Goal: Task Accomplishment & Management: Manage account settings

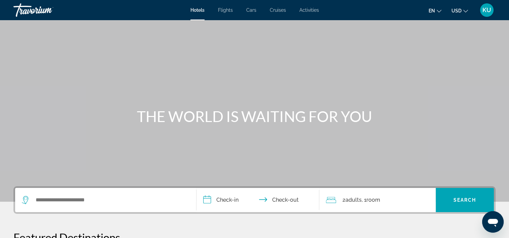
click at [487, 11] on span "KU" at bounding box center [487, 10] width 9 height 7
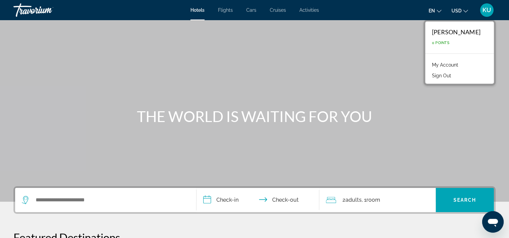
click at [431, 65] on link "My Account" at bounding box center [445, 65] width 33 height 9
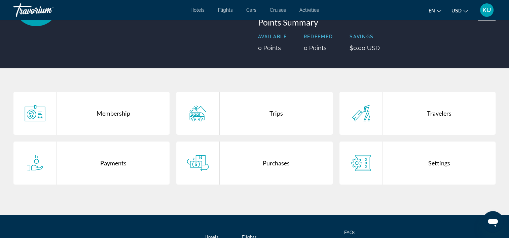
scroll to position [101, 0]
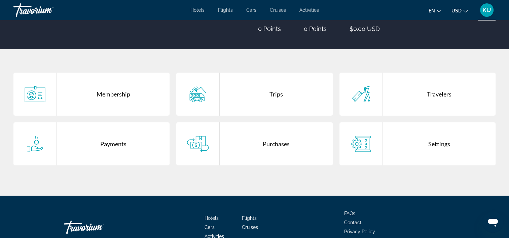
click at [276, 144] on div "Purchases" at bounding box center [276, 144] width 113 height 43
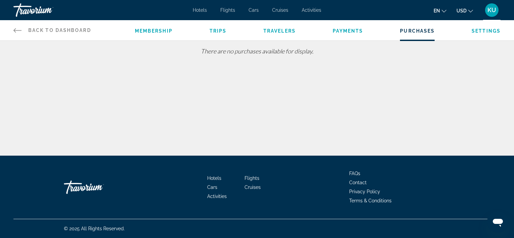
click at [13, 30] on icon "Main content" at bounding box center [17, 30] width 8 height 8
click at [49, 31] on span "Back to Dashboard" at bounding box center [59, 30] width 63 height 5
click at [39, 9] on div "Travorium" at bounding box center [46, 10] width 67 height 18
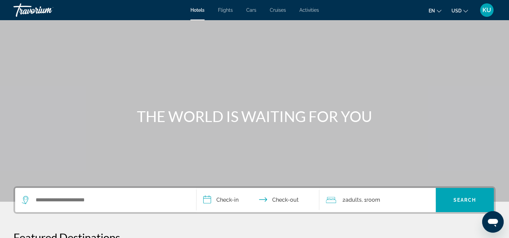
click at [22, 11] on div "Travorium" at bounding box center [46, 10] width 67 height 18
click at [35, 12] on div "Travorium" at bounding box center [46, 10] width 67 height 18
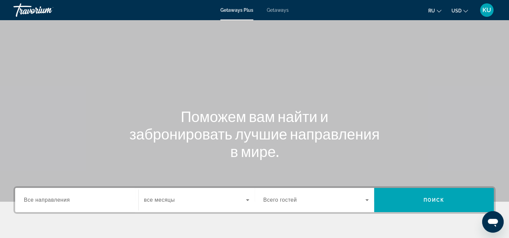
click at [482, 11] on div "KU" at bounding box center [486, 9] width 13 height 13
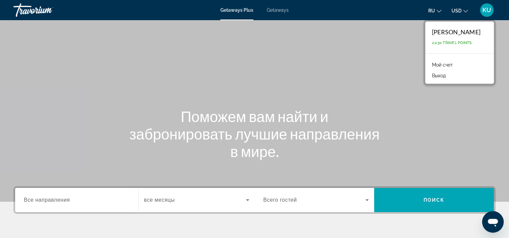
click at [429, 64] on link "Мой счет" at bounding box center [443, 65] width 28 height 9
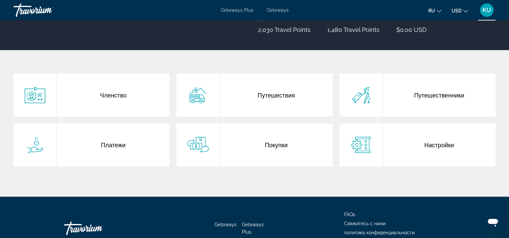
scroll to position [101, 0]
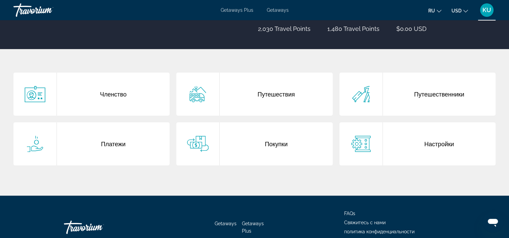
click at [263, 138] on div "Покупки" at bounding box center [276, 144] width 113 height 43
